Goal: Information Seeking & Learning: Understand process/instructions

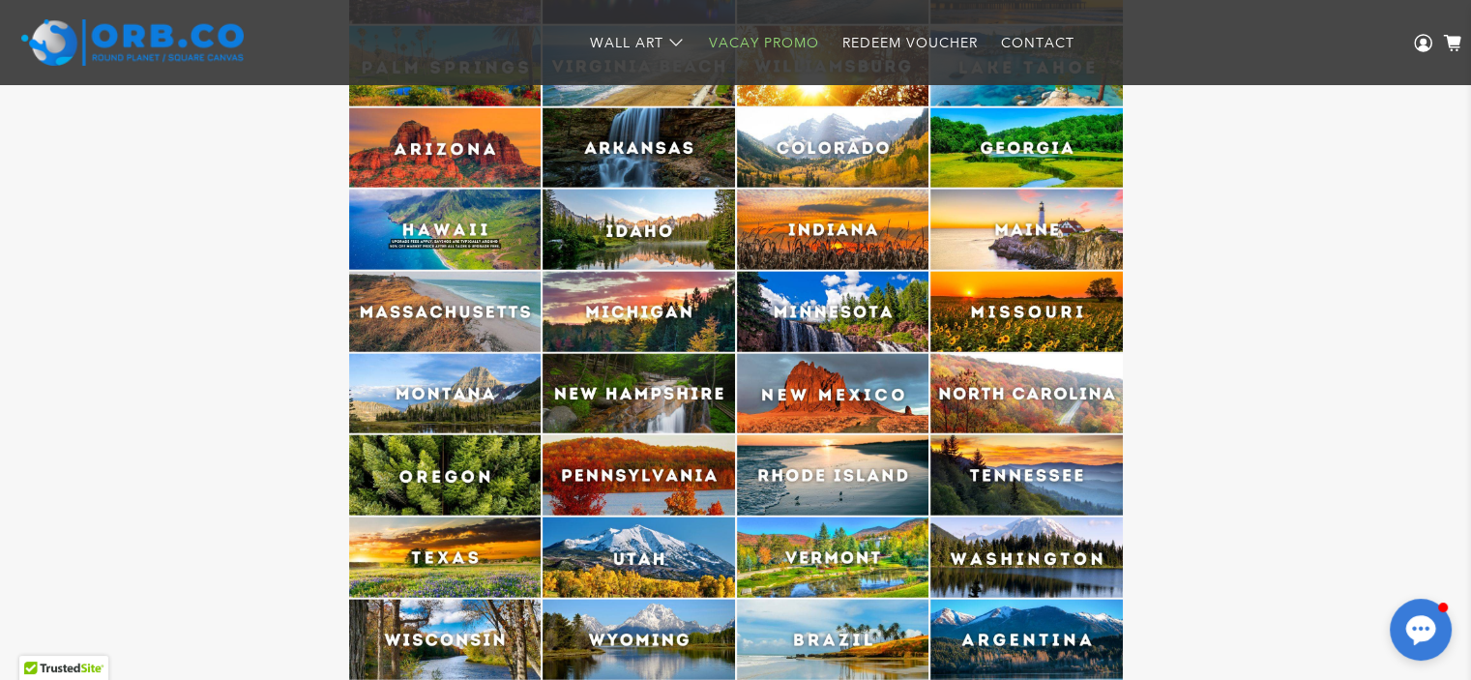
scroll to position [4756, 0]
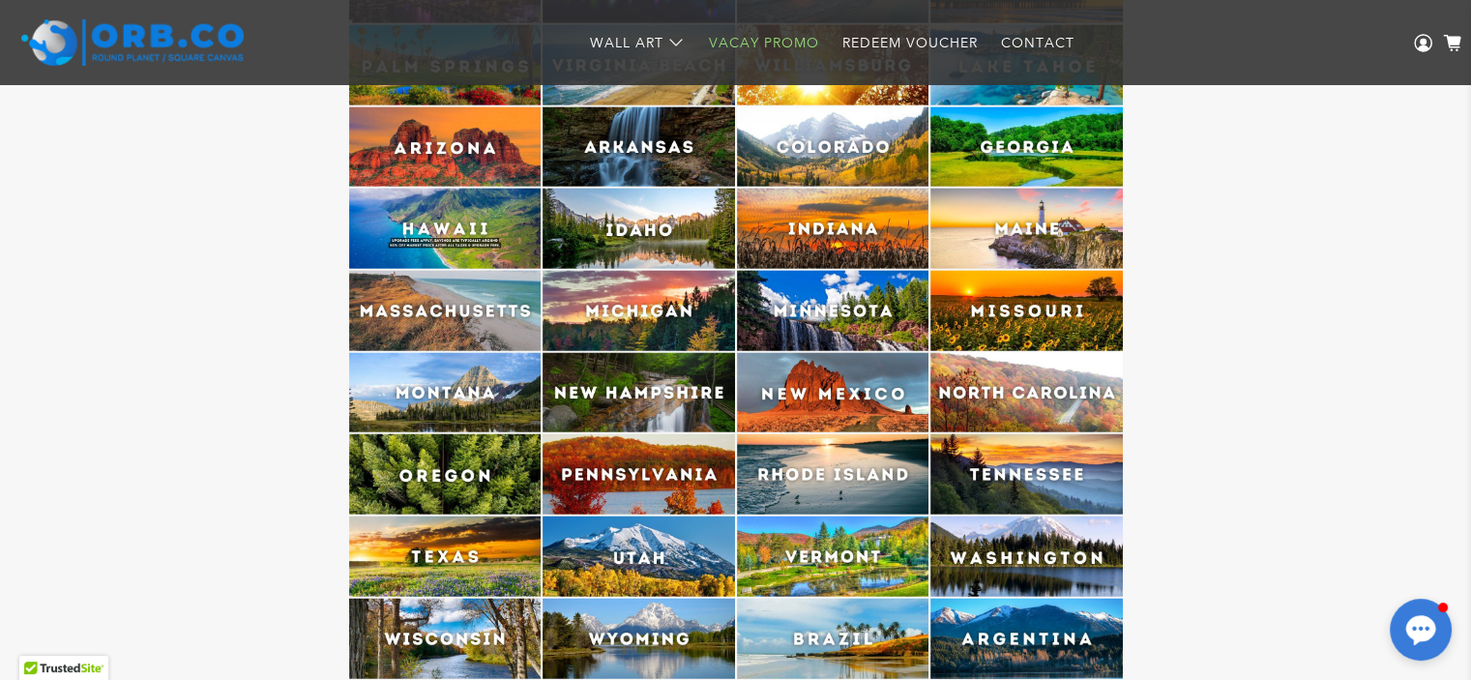
click at [1044, 501] on img at bounding box center [1027, 474] width 193 height 80
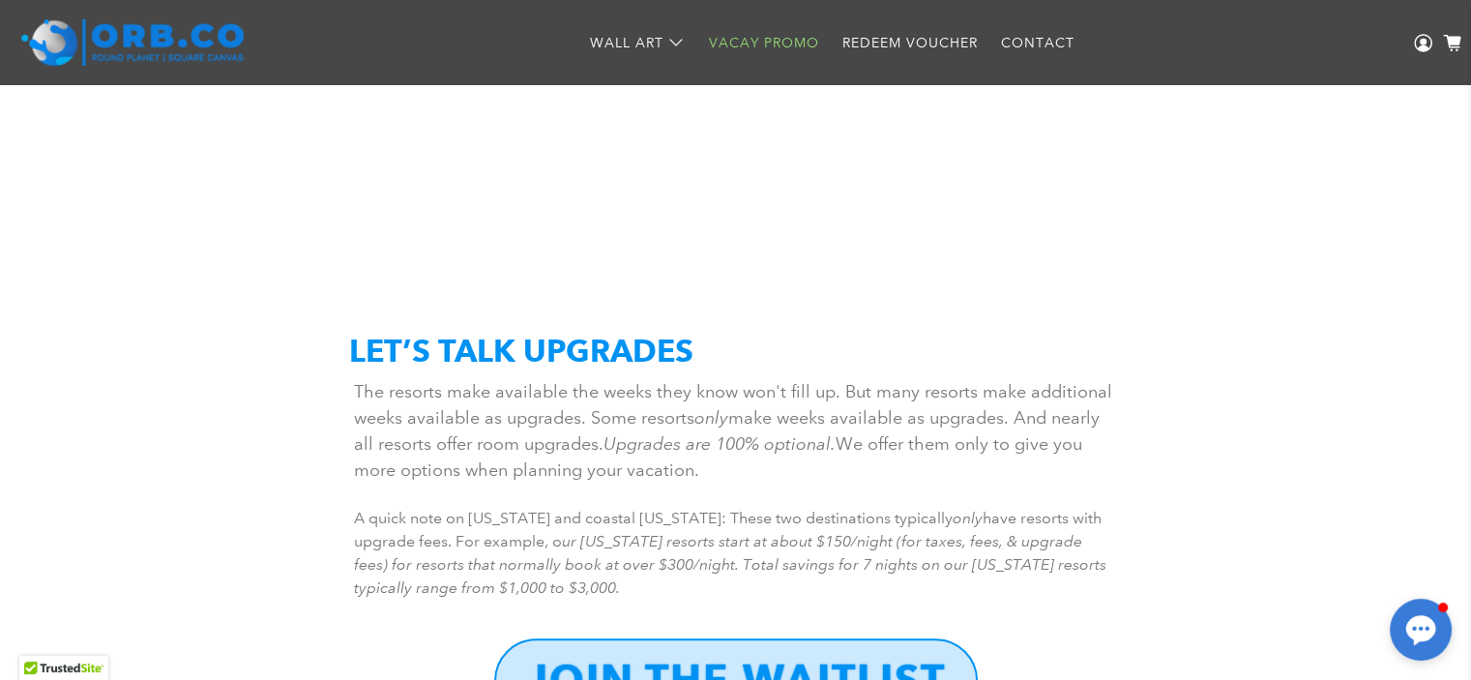
scroll to position [8343, 0]
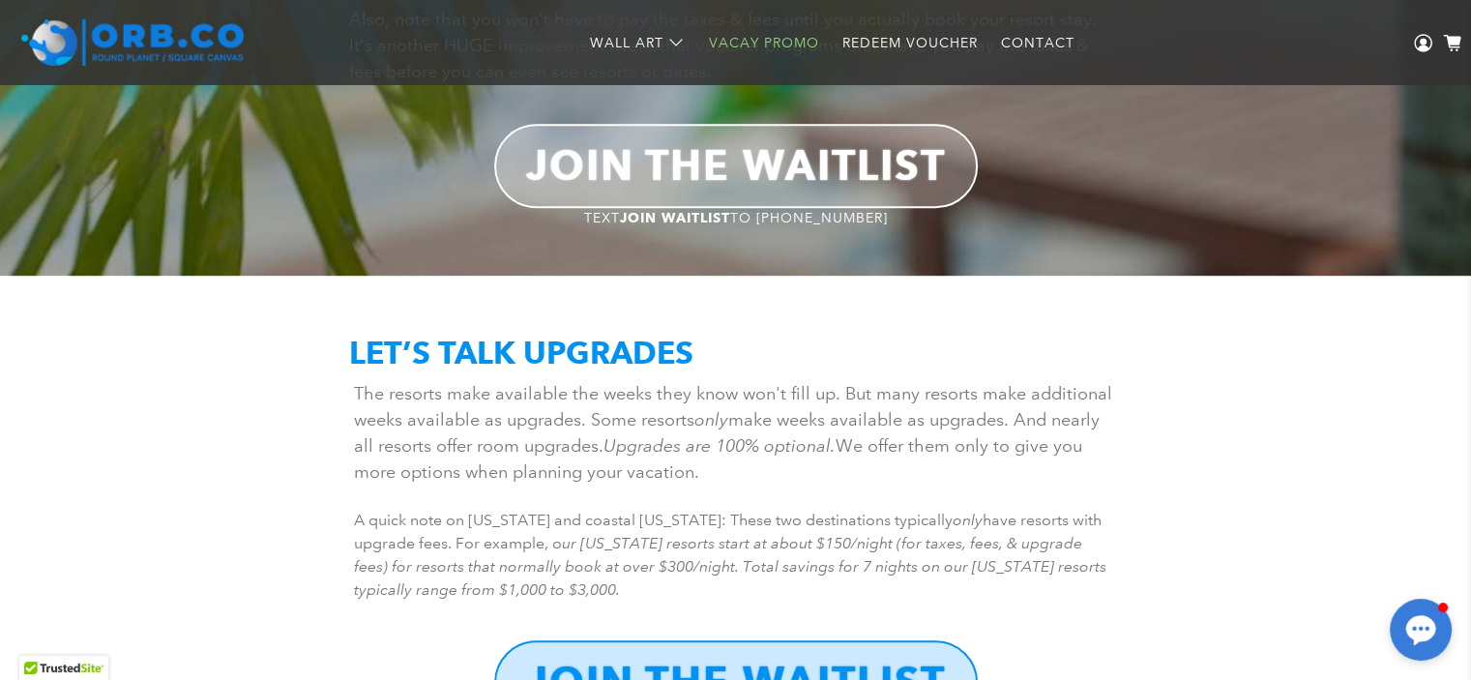
click at [916, 180] on b "JOIN THE WAITLIST" at bounding box center [736, 165] width 420 height 50
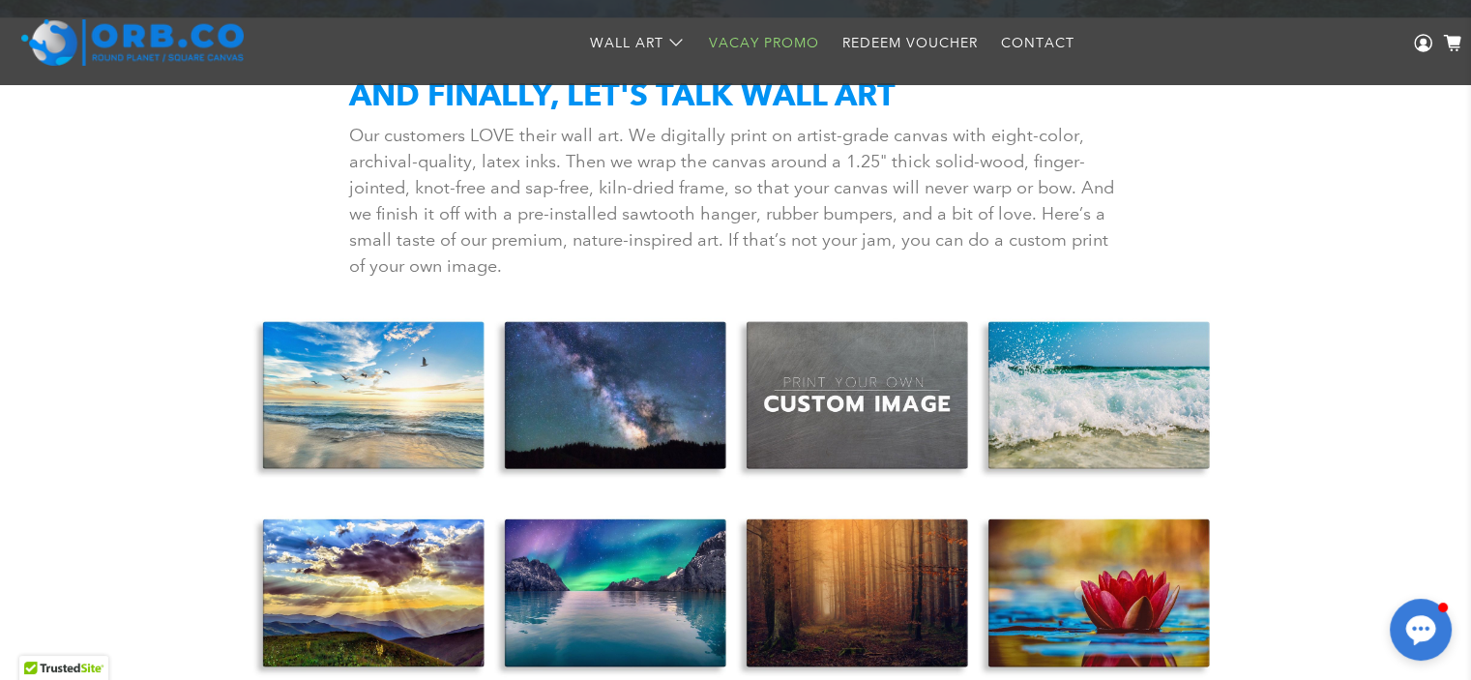
scroll to position [9584, 0]
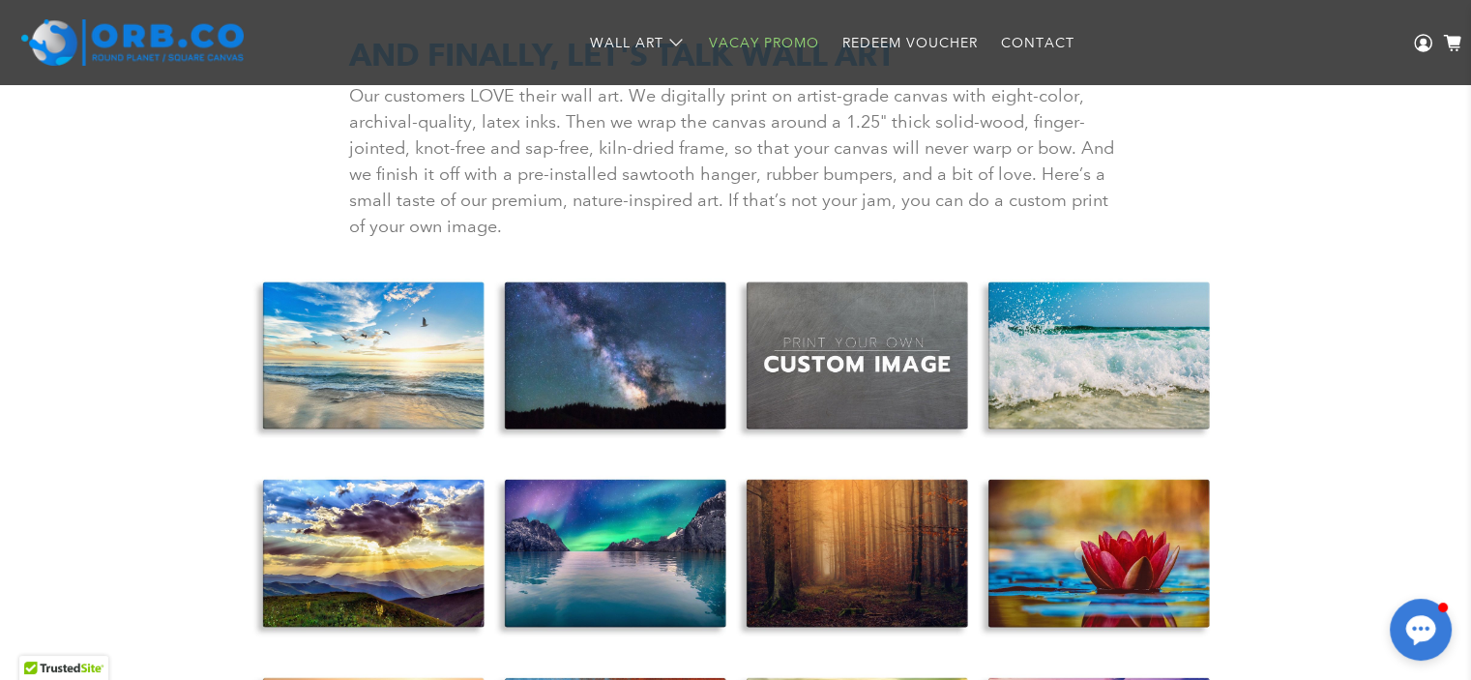
click at [857, 349] on div "View full-size version of this image" at bounding box center [857, 368] width 242 height 198
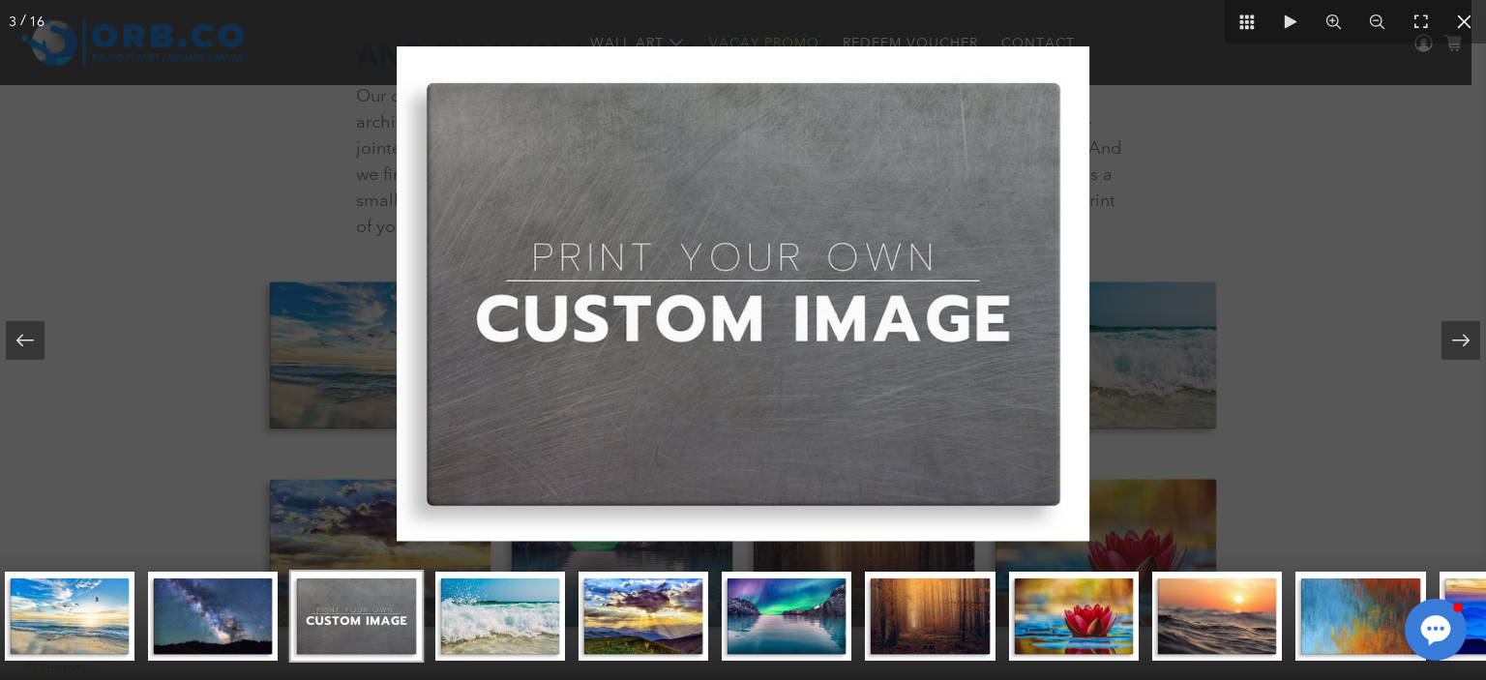
click at [1463, 15] on icon at bounding box center [1464, 22] width 14 height 14
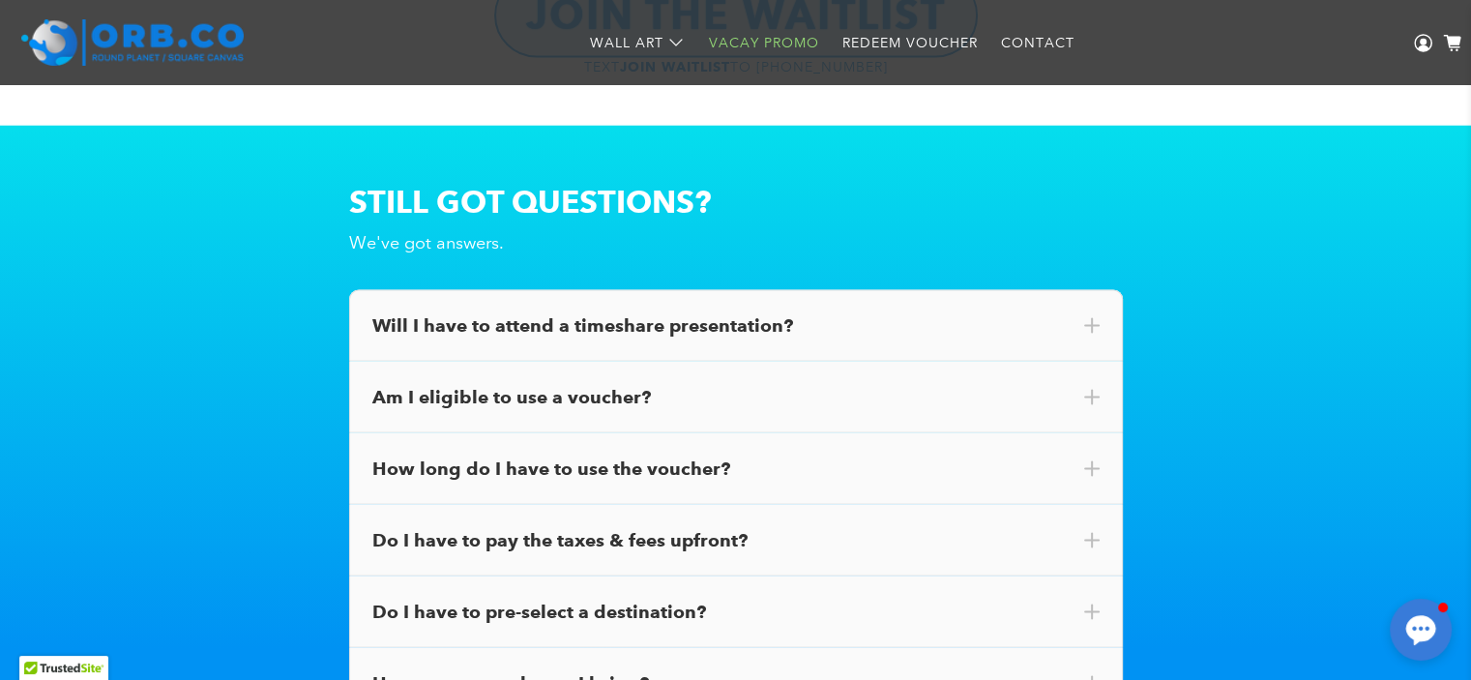
scroll to position [10711, 0]
click at [1088, 401] on span at bounding box center [1091, 396] width 15 height 15
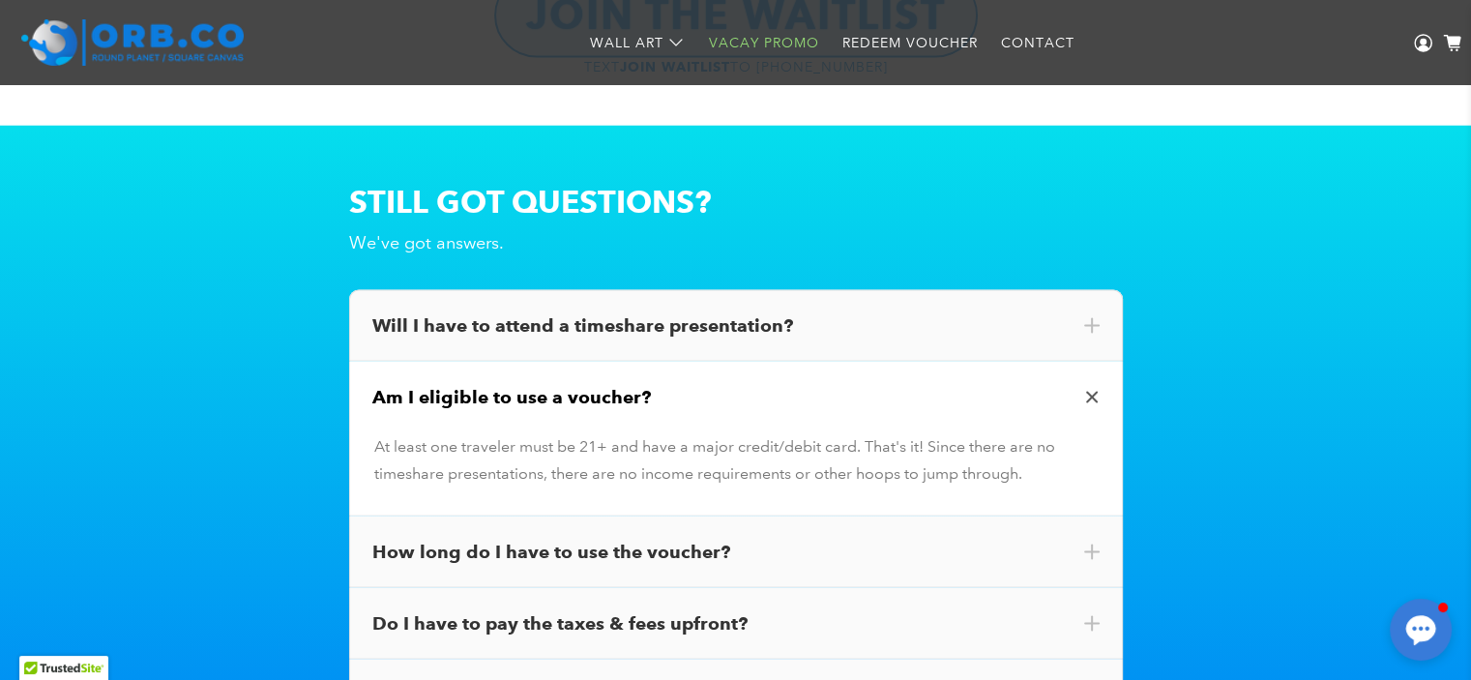
click at [1088, 401] on span at bounding box center [1092, 396] width 22 height 22
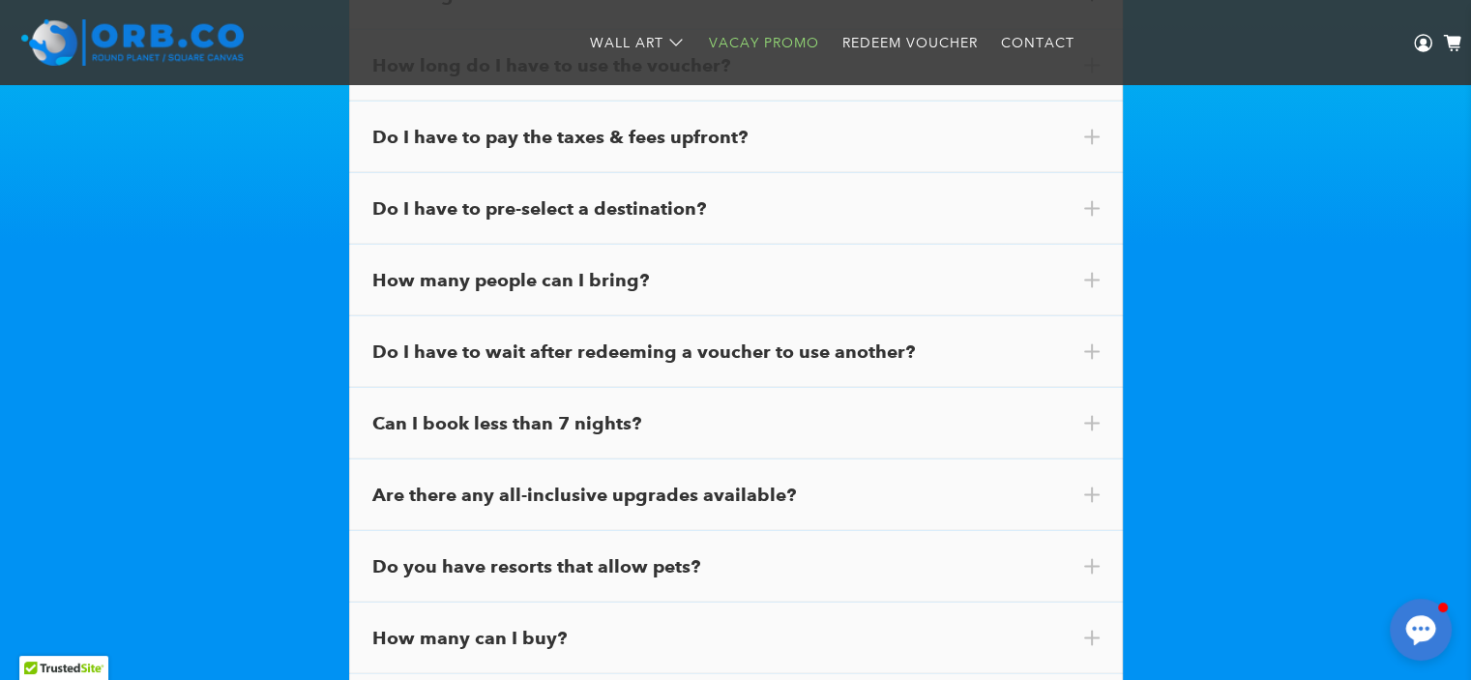
scroll to position [11114, 0]
click at [1087, 493] on span at bounding box center [1091, 495] width 15 height 15
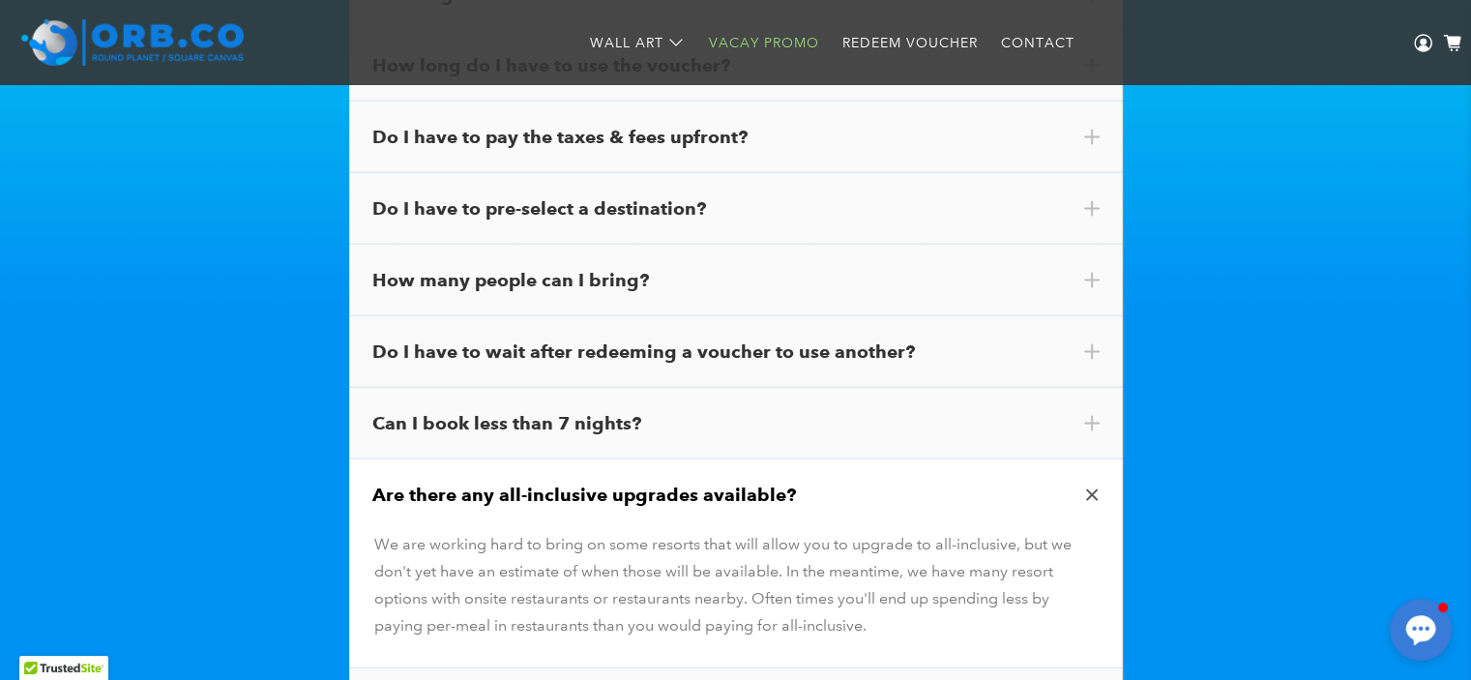
click at [1087, 493] on span at bounding box center [1092, 495] width 22 height 22
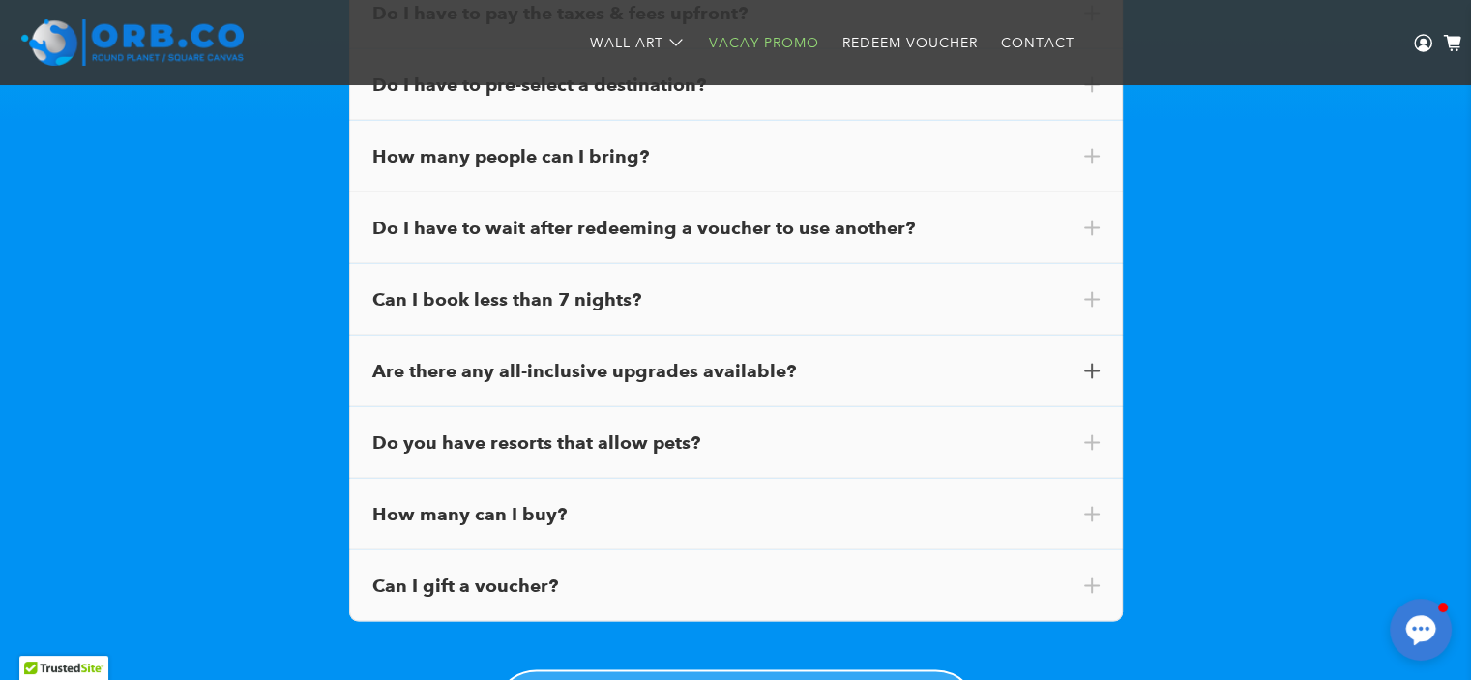
scroll to position [11238, 0]
click at [1087, 467] on div "Do you have resorts that allow pets?" at bounding box center [736, 443] width 774 height 72
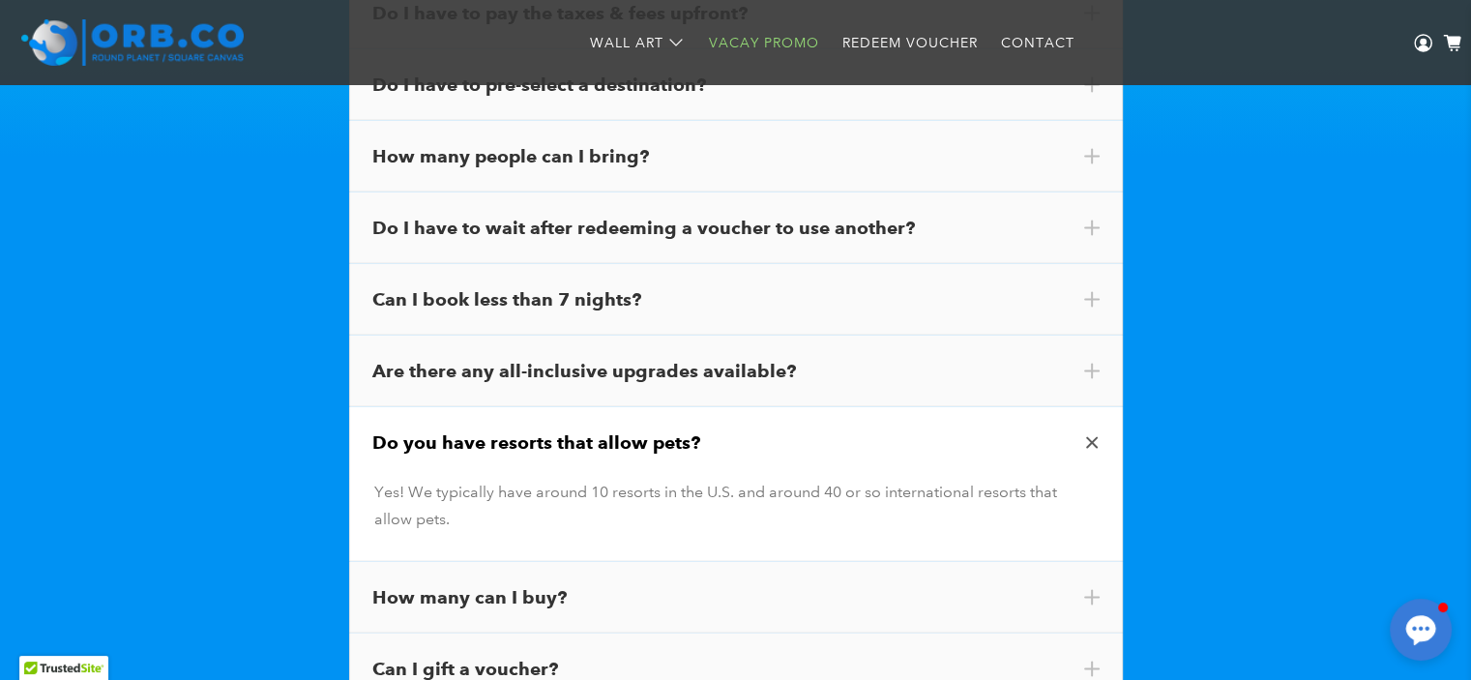
click at [1087, 467] on div "Do you have resorts that allow pets?" at bounding box center [736, 443] width 774 height 72
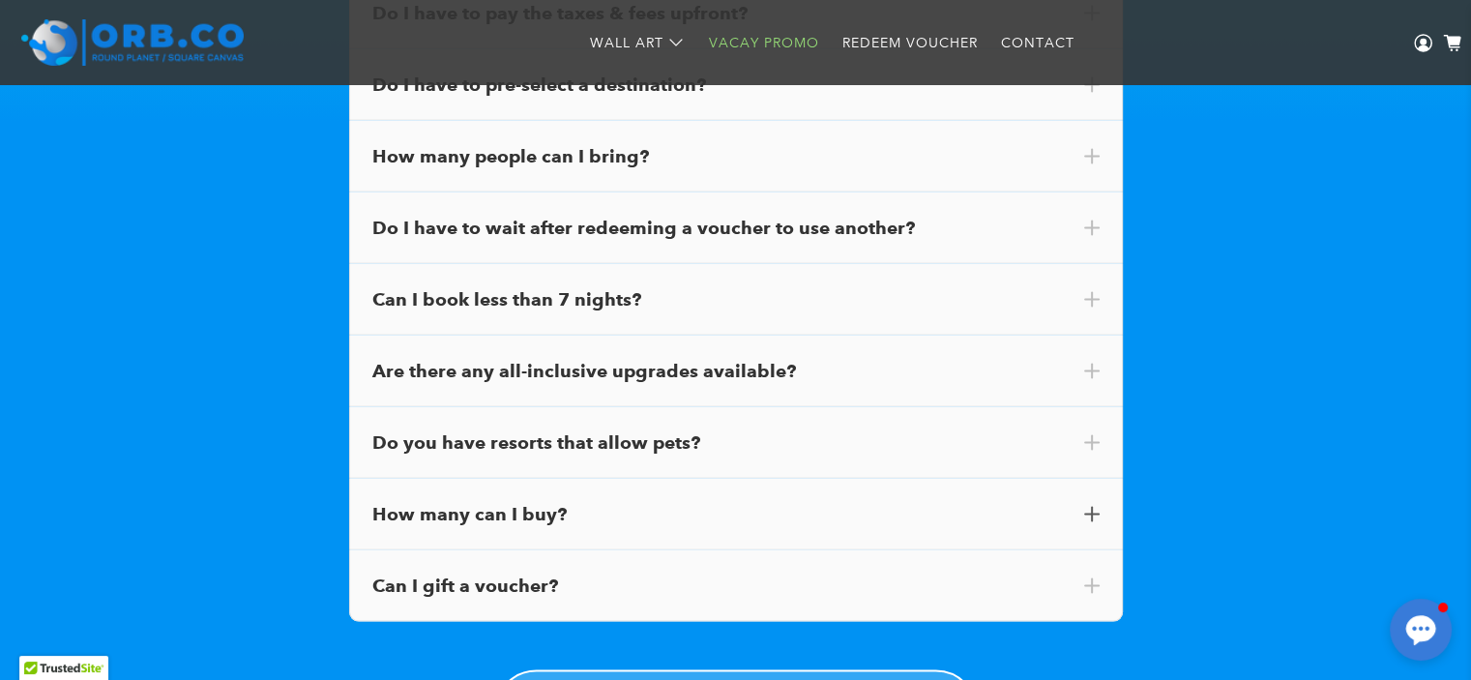
click at [1087, 500] on div "How many can I buy?" at bounding box center [736, 515] width 774 height 72
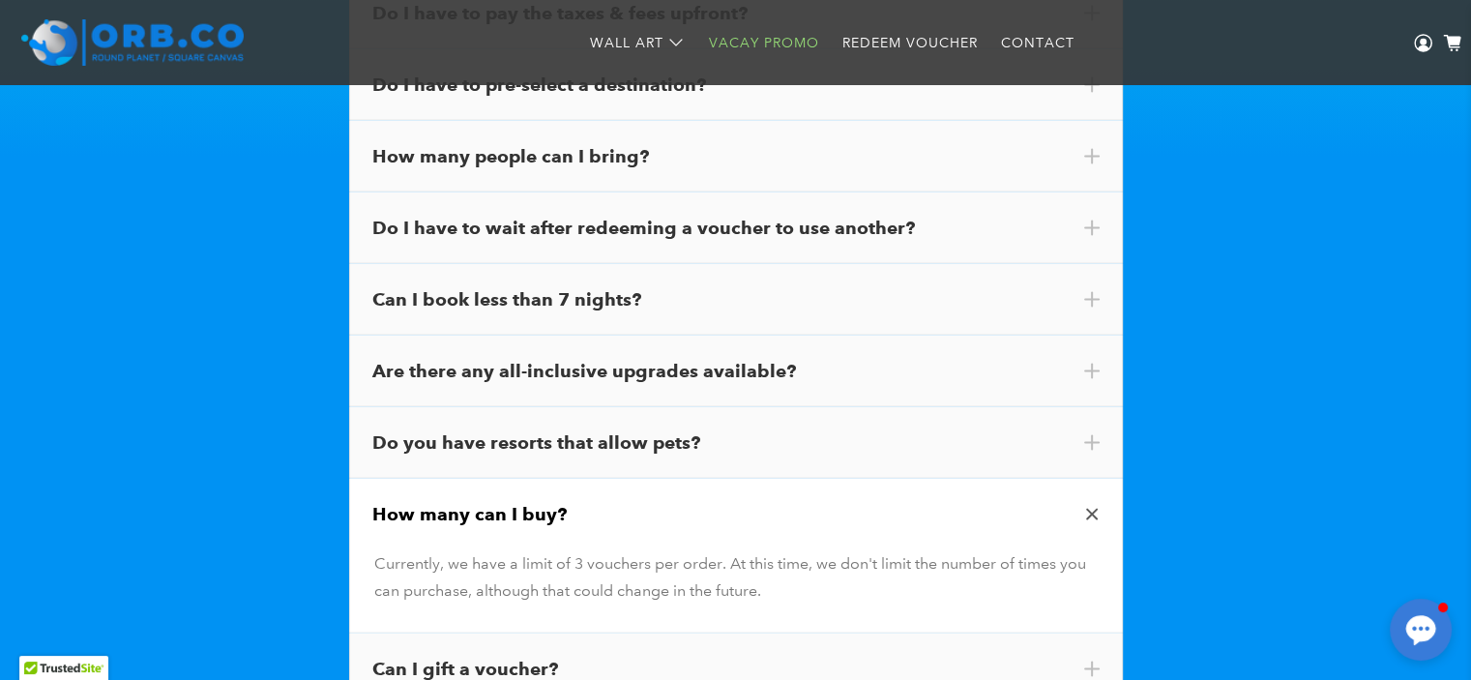
click at [1087, 500] on div "How many can I buy?" at bounding box center [736, 515] width 774 height 72
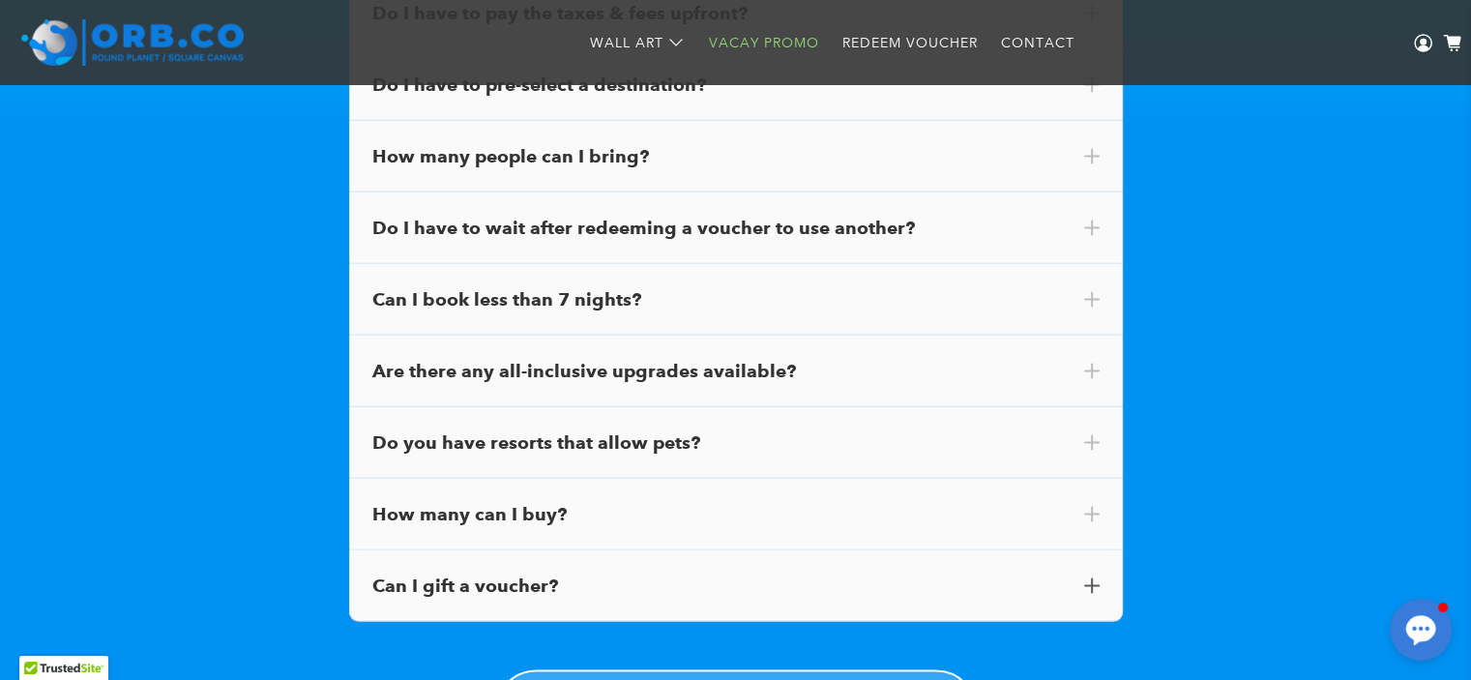
click at [1099, 587] on div "Can I gift a voucher?" at bounding box center [736, 586] width 774 height 72
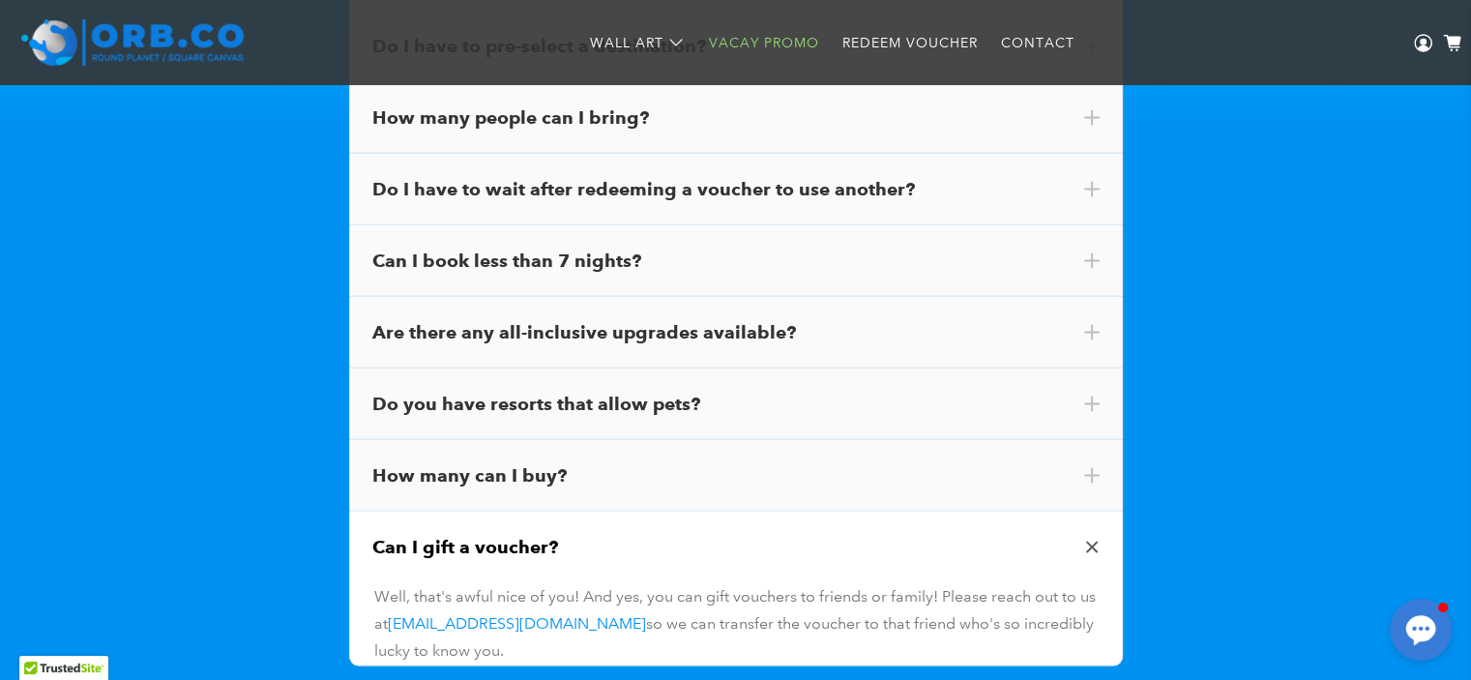
scroll to position [11276, 0]
click at [1087, 535] on div "Can I gift a voucher?" at bounding box center [735, 547] width 727 height 25
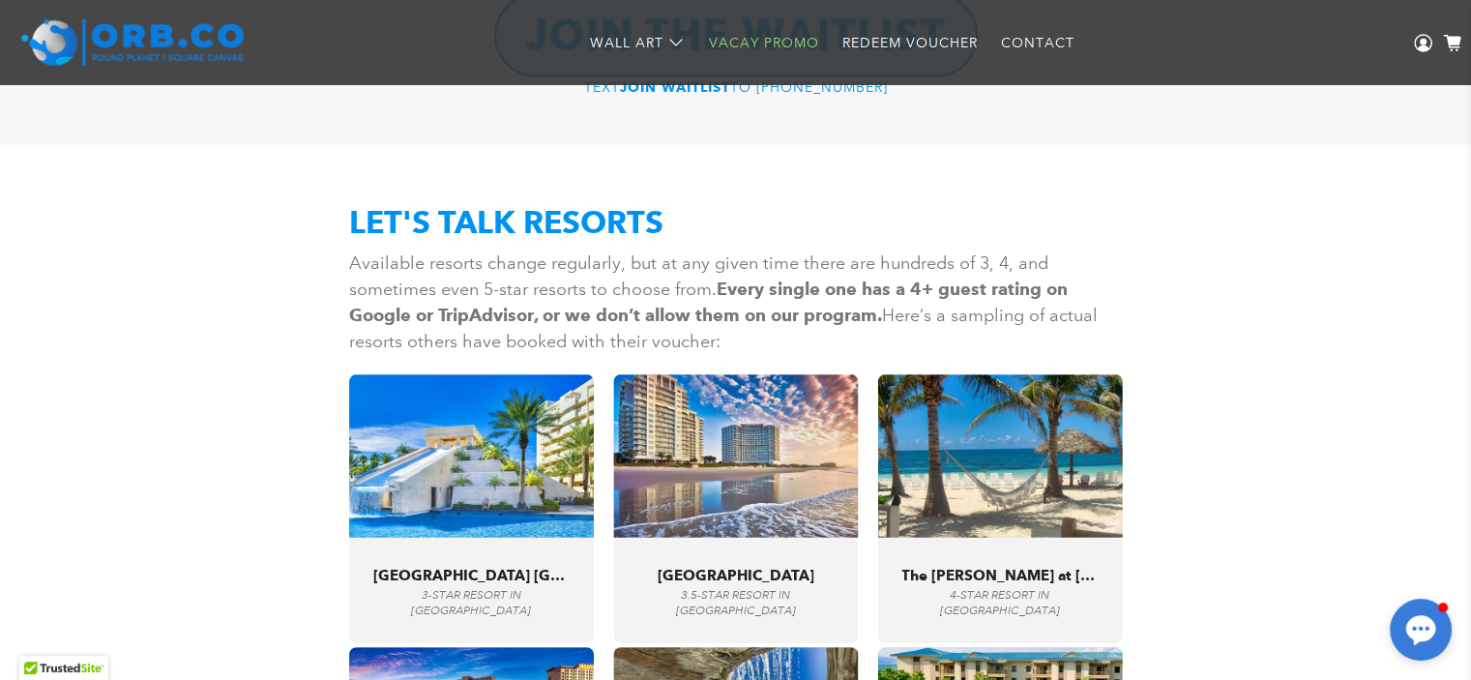
scroll to position [5807, 0]
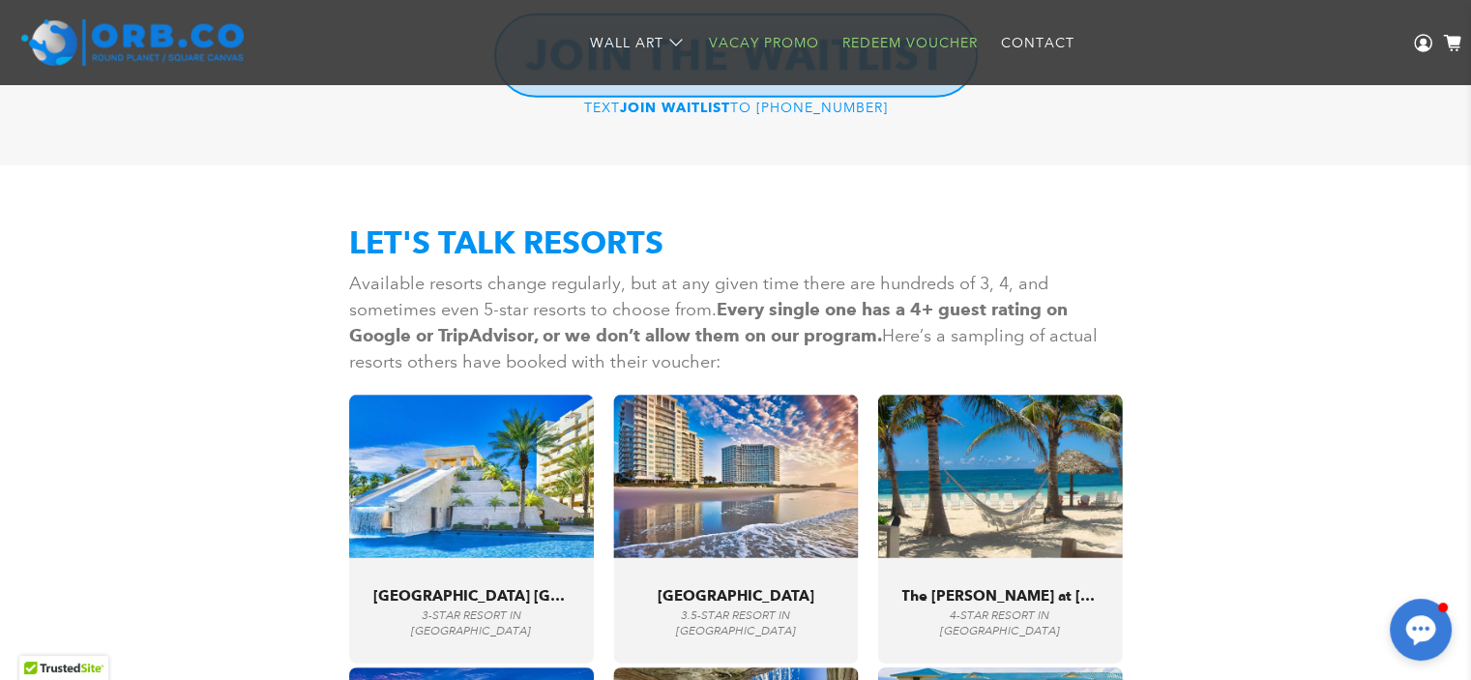
click at [926, 43] on link "Redeem Voucher" at bounding box center [910, 42] width 159 height 51
